Goal: Task Accomplishment & Management: Manage account settings

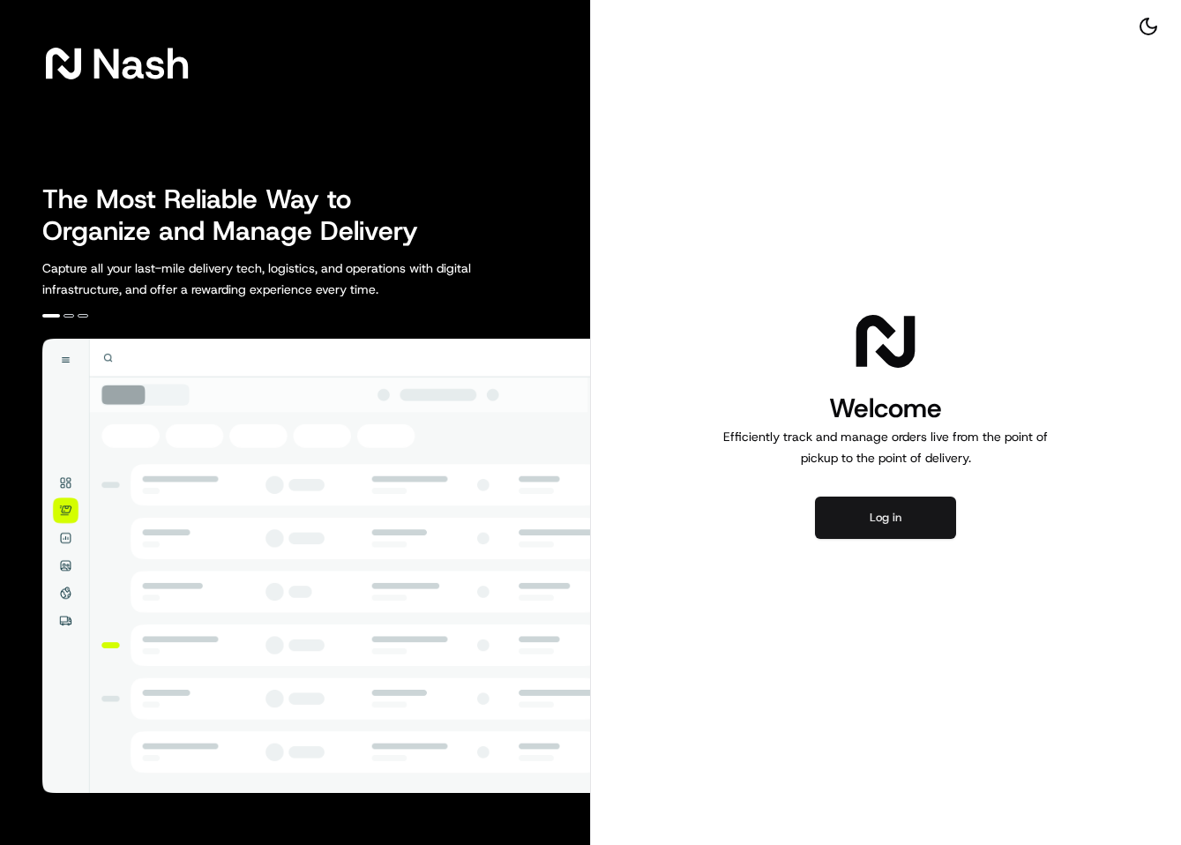
click at [918, 515] on button "Log in" at bounding box center [885, 518] width 141 height 42
